Goal: Information Seeking & Learning: Learn about a topic

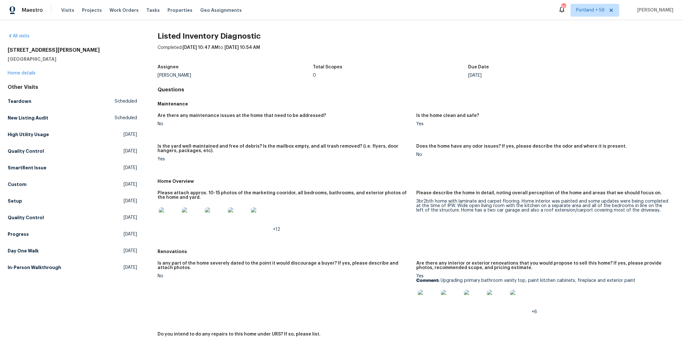
click at [165, 223] on img at bounding box center [169, 218] width 20 height 20
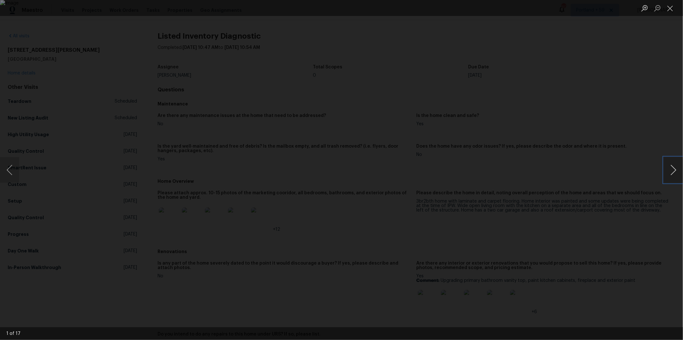
click at [671, 174] on button "Next image" at bounding box center [672, 170] width 19 height 26
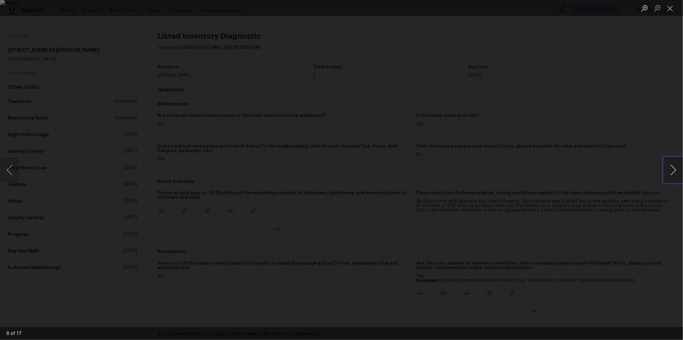
click at [671, 174] on button "Next image" at bounding box center [672, 170] width 19 height 26
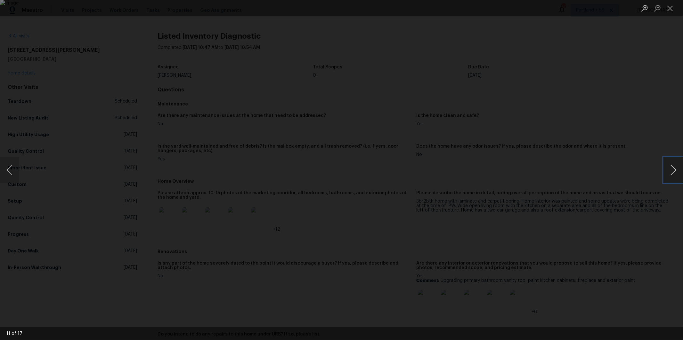
click at [671, 174] on button "Next image" at bounding box center [672, 170] width 19 height 26
click at [595, 182] on div "Lightbox" at bounding box center [341, 170] width 683 height 340
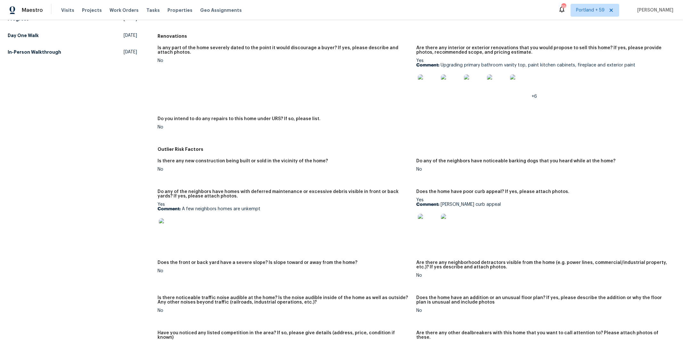
scroll to position [221, 0]
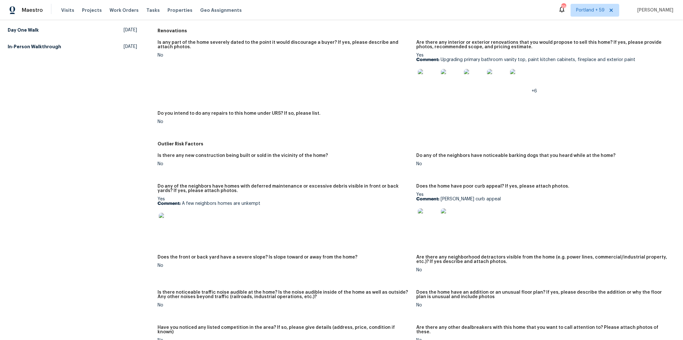
click at [416, 220] on div at bounding box center [427, 219] width 23 height 28
click at [424, 222] on img at bounding box center [428, 219] width 20 height 20
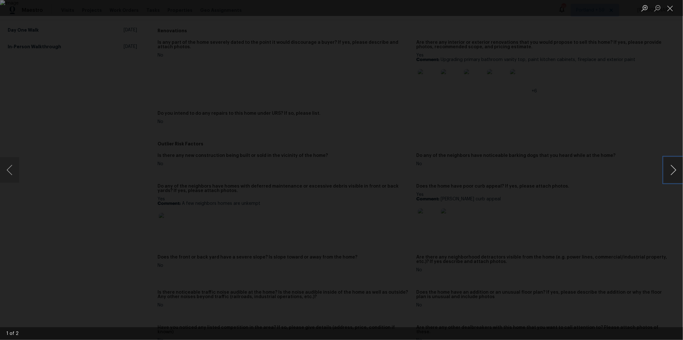
click at [670, 171] on button "Next image" at bounding box center [672, 170] width 19 height 26
click at [589, 139] on div "Lightbox" at bounding box center [341, 170] width 683 height 340
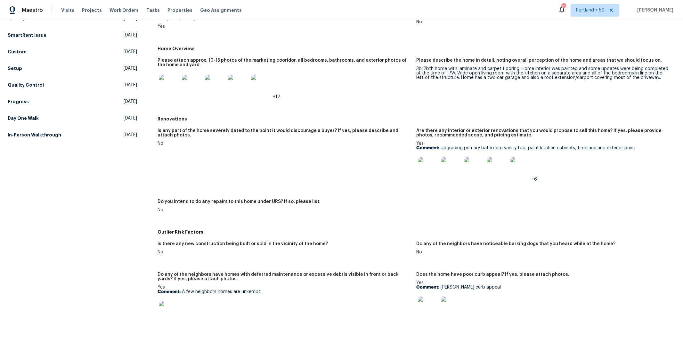
scroll to position [133, 0]
click at [428, 172] on img at bounding box center [428, 167] width 20 height 20
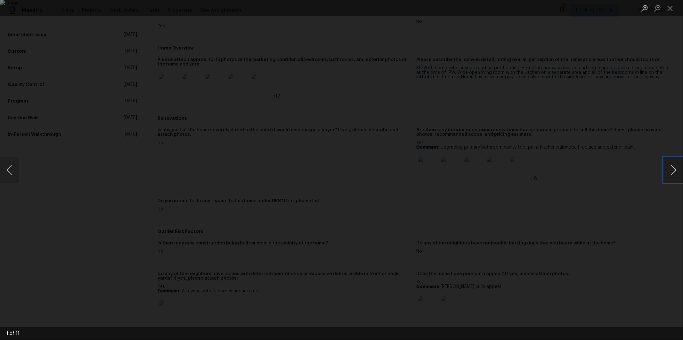
click at [672, 170] on button "Next image" at bounding box center [672, 170] width 19 height 26
drag, startPoint x: 13, startPoint y: 174, endPoint x: 115, endPoint y: 179, distance: 102.5
click at [13, 174] on button "Previous image" at bounding box center [9, 170] width 19 height 26
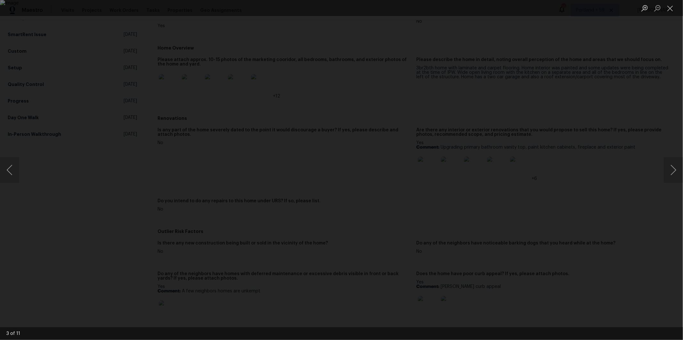
click at [661, 178] on div "Lightbox" at bounding box center [341, 170] width 683 height 340
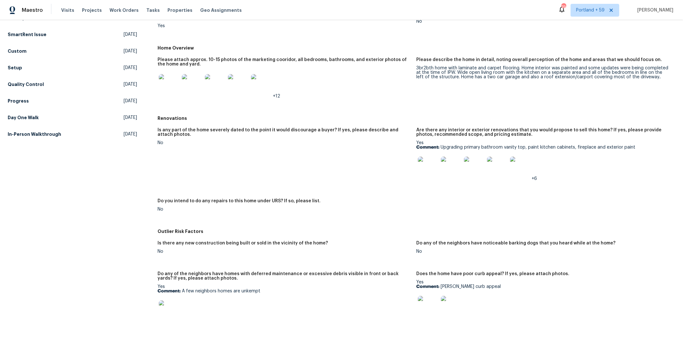
click at [473, 169] on img at bounding box center [474, 167] width 20 height 20
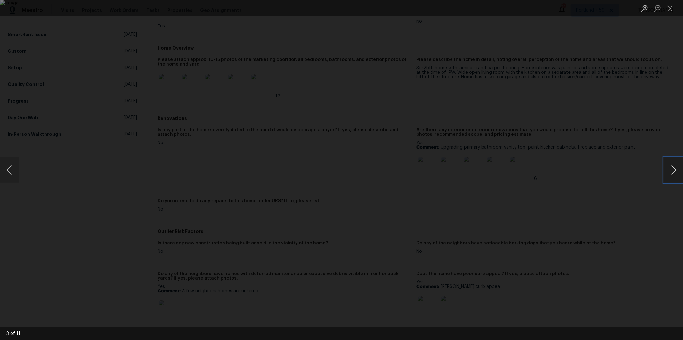
click at [669, 173] on button "Next image" at bounding box center [672, 170] width 19 height 26
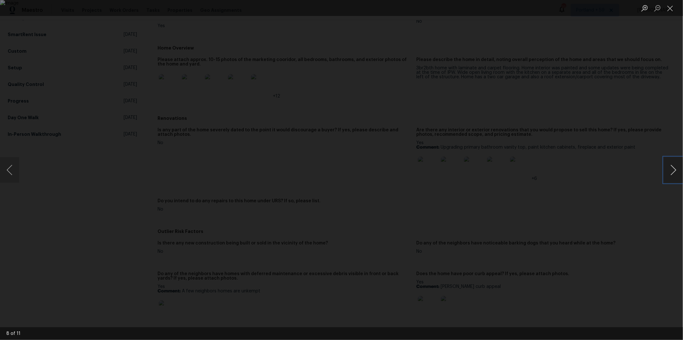
click at [669, 173] on button "Next image" at bounding box center [672, 170] width 19 height 26
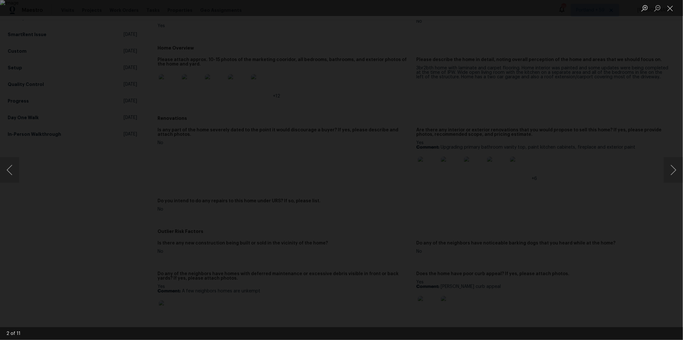
click at [613, 165] on div "Lightbox" at bounding box center [341, 170] width 683 height 340
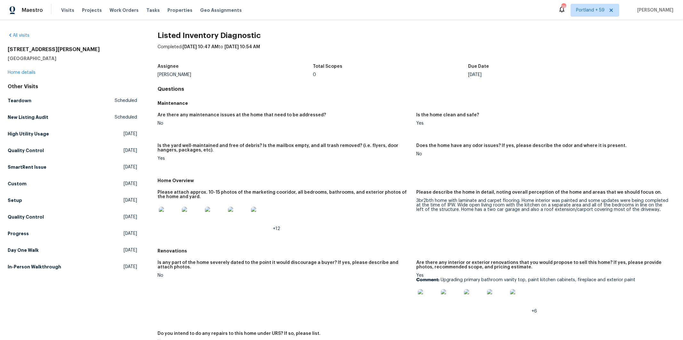
scroll to position [0, 0]
drag, startPoint x: 8, startPoint y: 48, endPoint x: 59, endPoint y: 49, distance: 51.5
click at [59, 49] on h2 "[STREET_ADDRESS][PERSON_NAME]" at bounding box center [72, 50] width 129 height 6
copy h2 "[STREET_ADDRESS][PERSON_NAME]"
